Goal: Find specific page/section: Find specific page/section

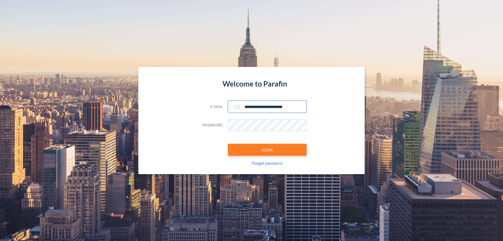
type input "**********"
click at [267, 150] on button "LOGIN" at bounding box center [267, 150] width 79 height 12
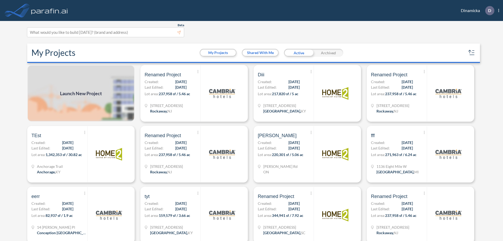
scroll to position [1, 0]
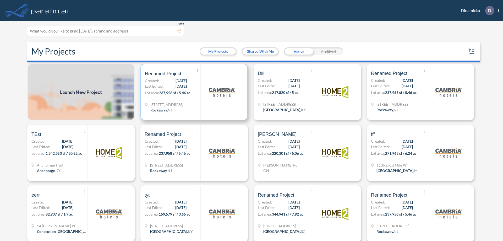
click at [193, 92] on p "Lot area: 237,958 sf / 5.46 ac" at bounding box center [173, 94] width 56 height 8
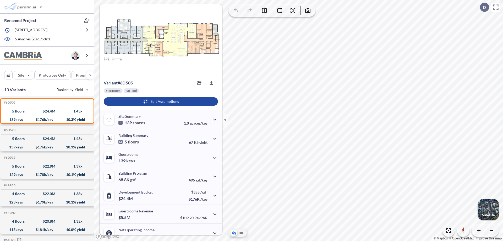
scroll to position [26, 0]
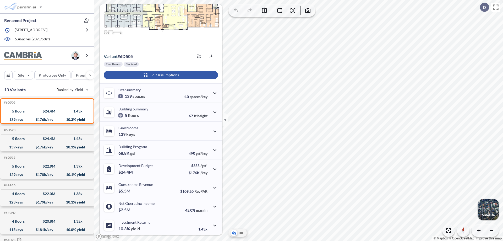
click at [160, 75] on div "button" at bounding box center [161, 75] width 114 height 8
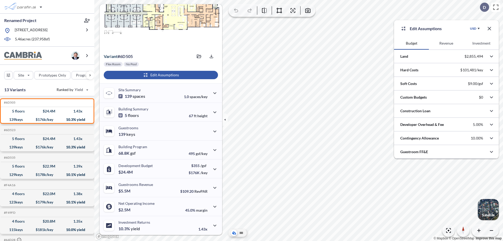
click at [446, 43] on button "Revenue" at bounding box center [446, 43] width 35 height 13
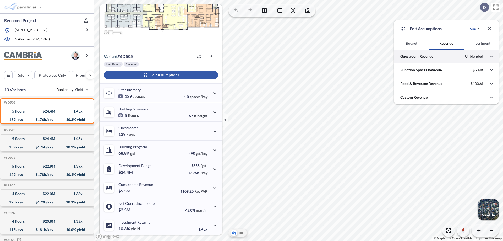
click at [447, 56] on div at bounding box center [446, 56] width 105 height 13
